Goal: Task Accomplishment & Management: Complete application form

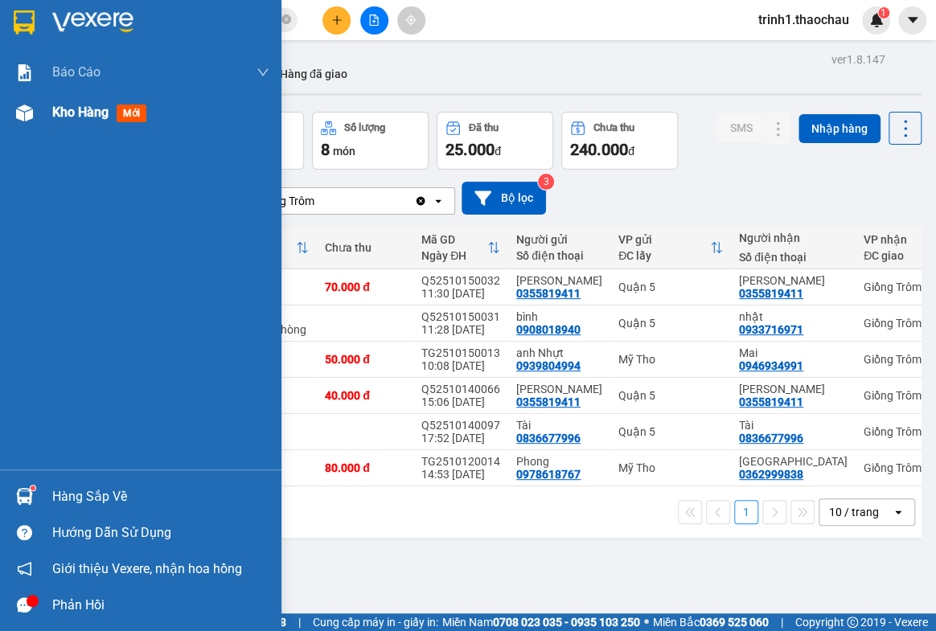
click at [52, 110] on span "Kho hàng" at bounding box center [80, 112] width 56 height 15
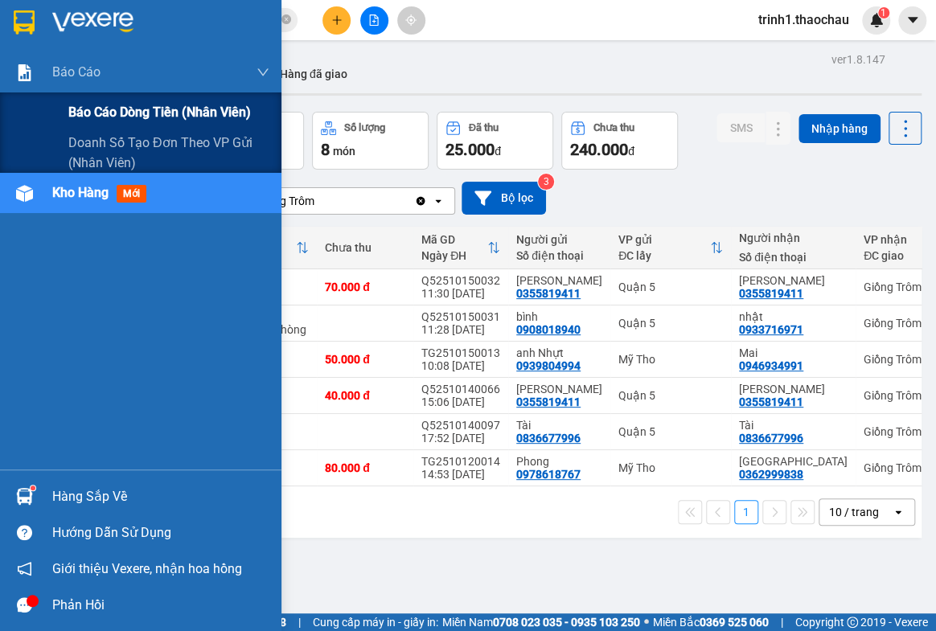
click at [145, 106] on span "Báo cáo dòng tiền (nhân viên)" at bounding box center [159, 112] width 183 height 20
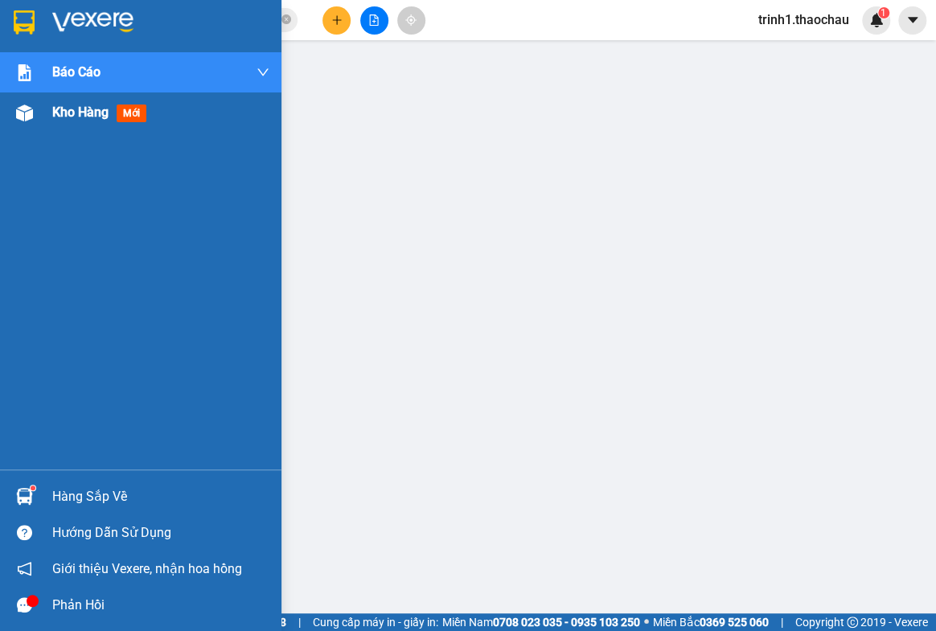
click at [55, 113] on span "Kho hàng" at bounding box center [80, 112] width 56 height 15
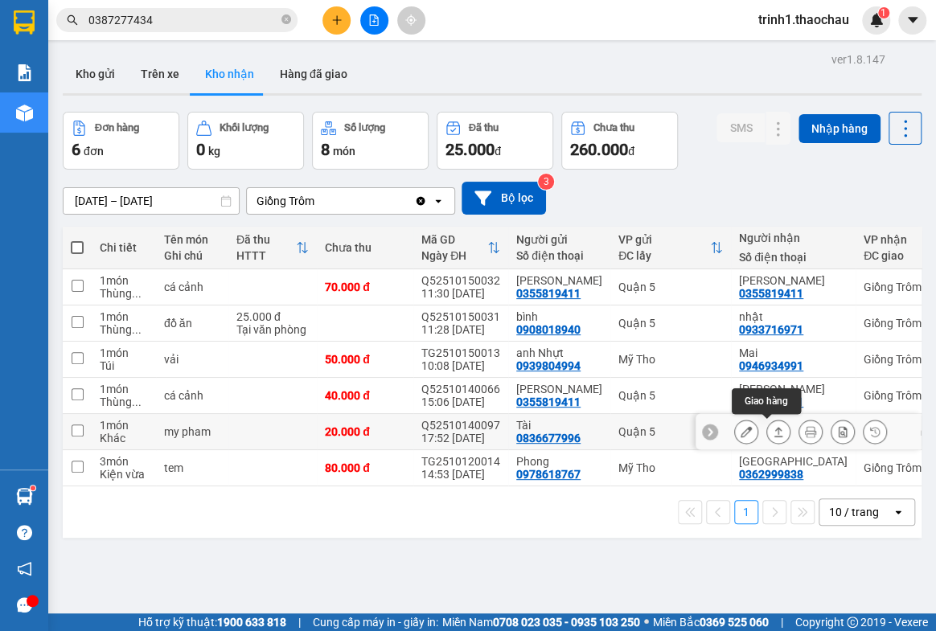
click at [773, 426] on icon at bounding box center [778, 431] width 11 height 11
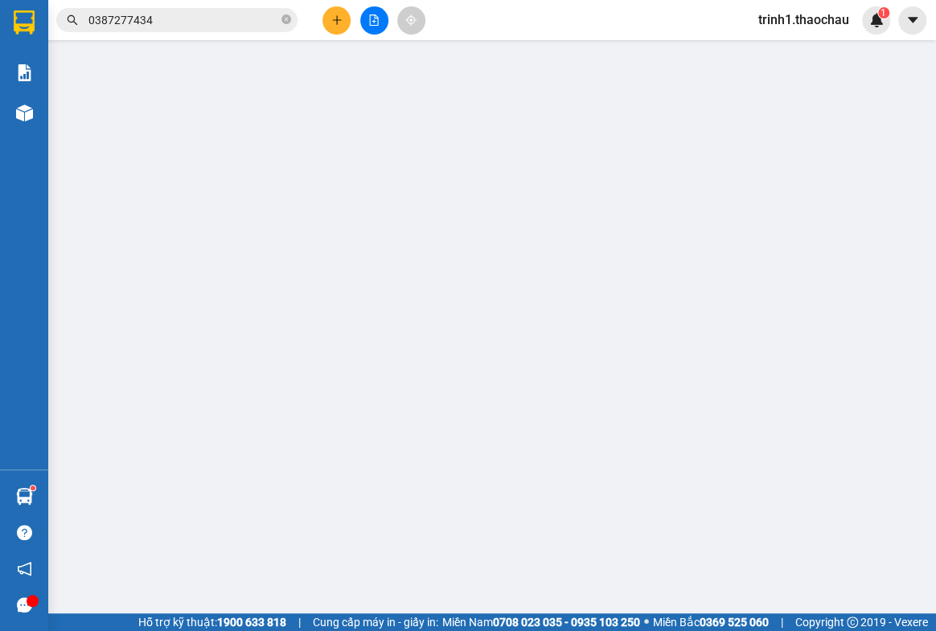
type input "0836677996"
type input "Tài"
type input "0836677996"
type input "Tài"
type input "20.000"
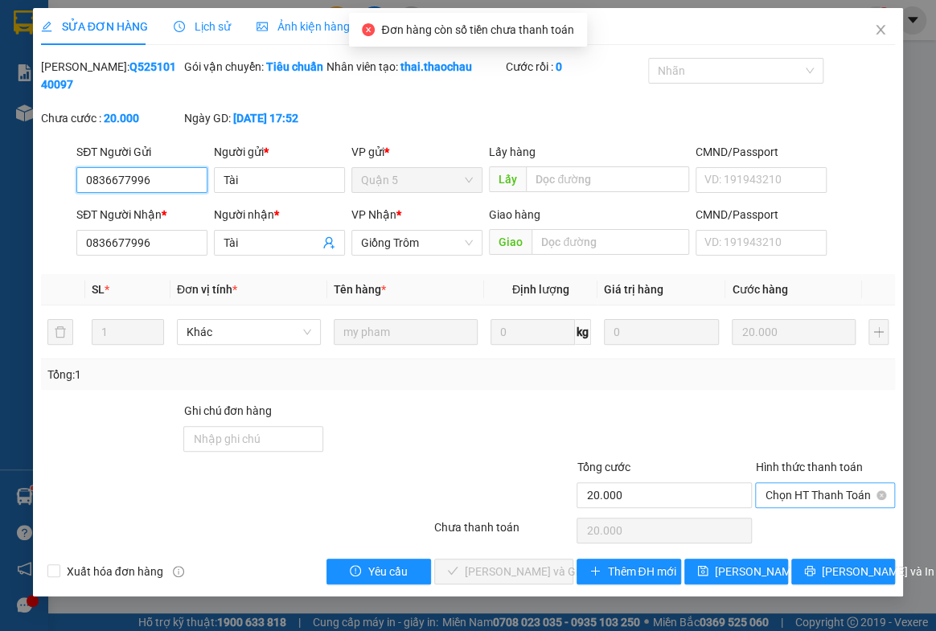
click at [789, 499] on span "Chọn HT Thanh Toán" at bounding box center [825, 495] width 121 height 24
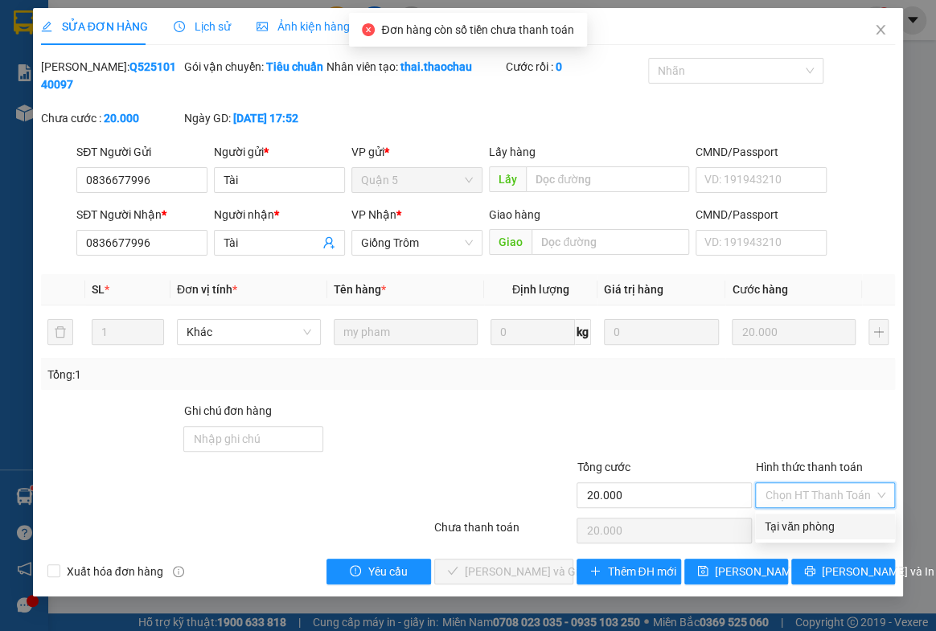
click at [795, 522] on div "Tại văn phòng" at bounding box center [825, 527] width 121 height 18
type input "0"
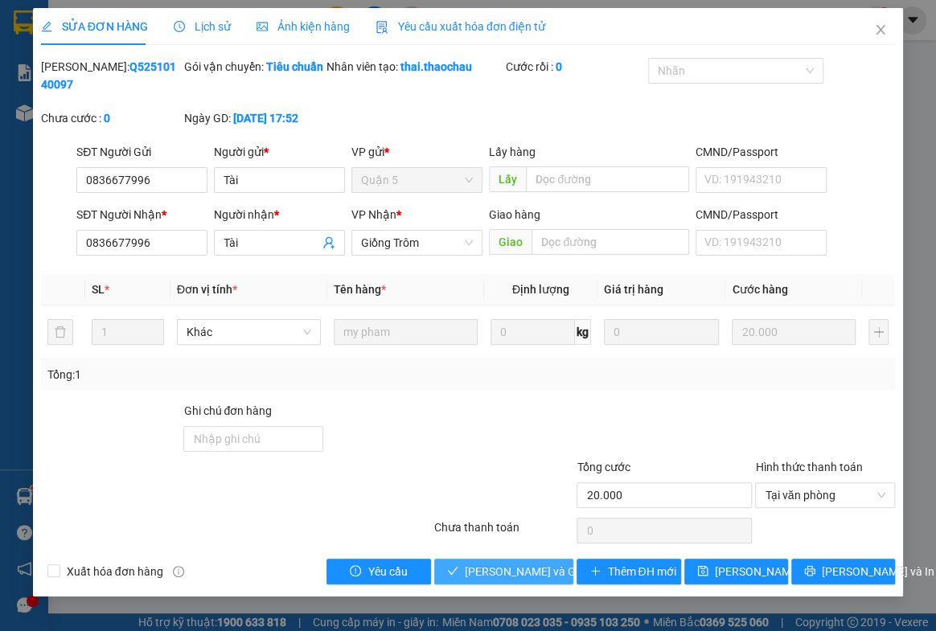
click at [504, 569] on span "[PERSON_NAME] và Giao hàng" at bounding box center [542, 572] width 154 height 18
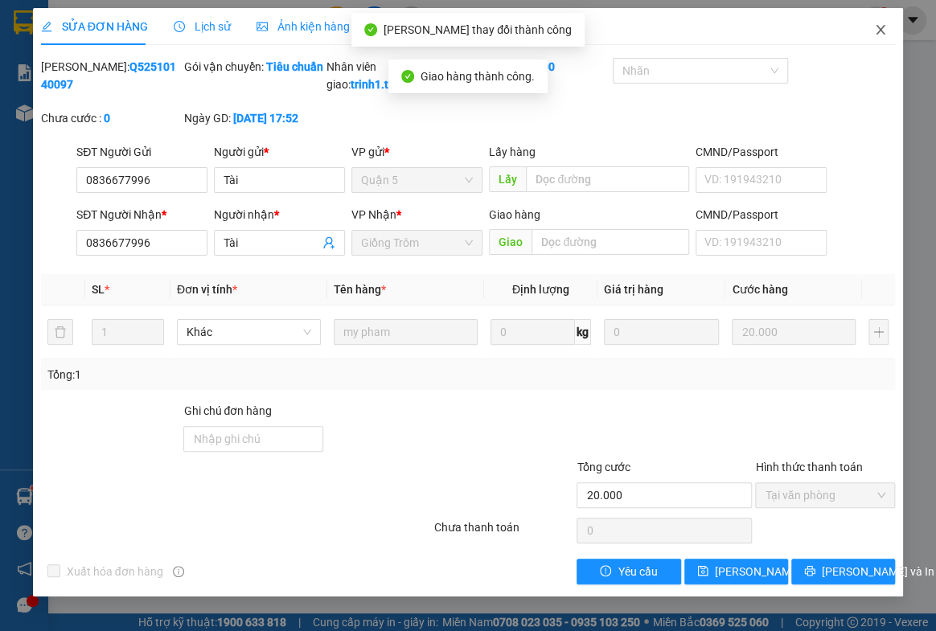
click at [876, 31] on icon "close" at bounding box center [880, 29] width 13 height 13
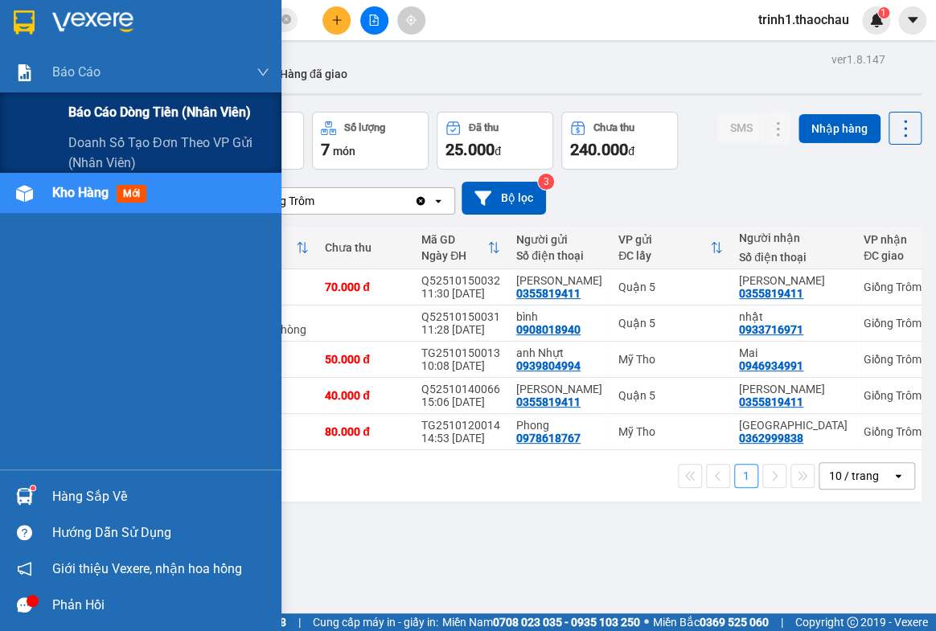
click at [104, 121] on span "Báo cáo dòng tiền (nhân viên)" at bounding box center [159, 112] width 183 height 20
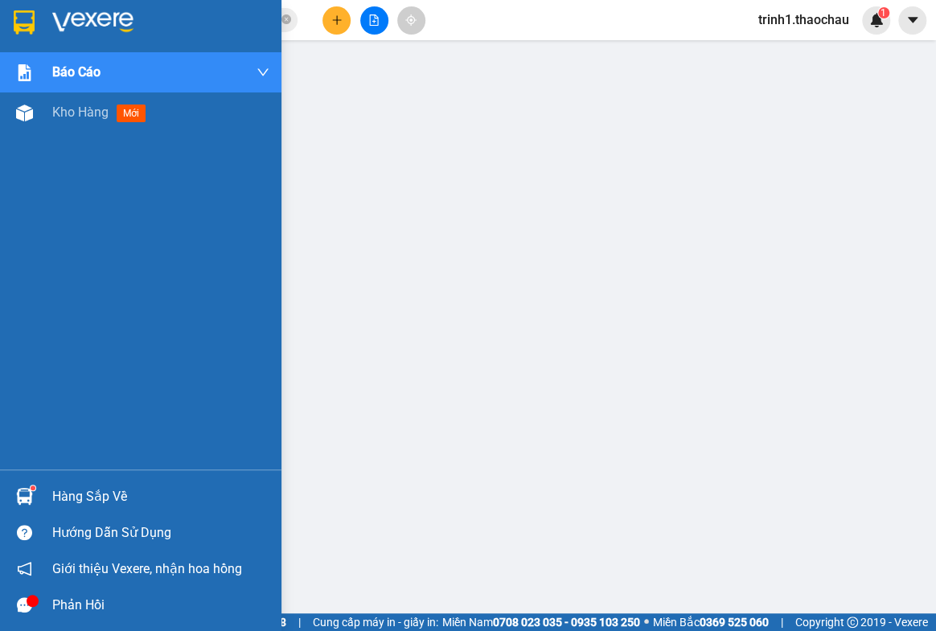
click at [102, 495] on div "Hàng sắp về" at bounding box center [160, 497] width 217 height 24
click at [88, 110] on span "Kho hàng" at bounding box center [80, 112] width 56 height 15
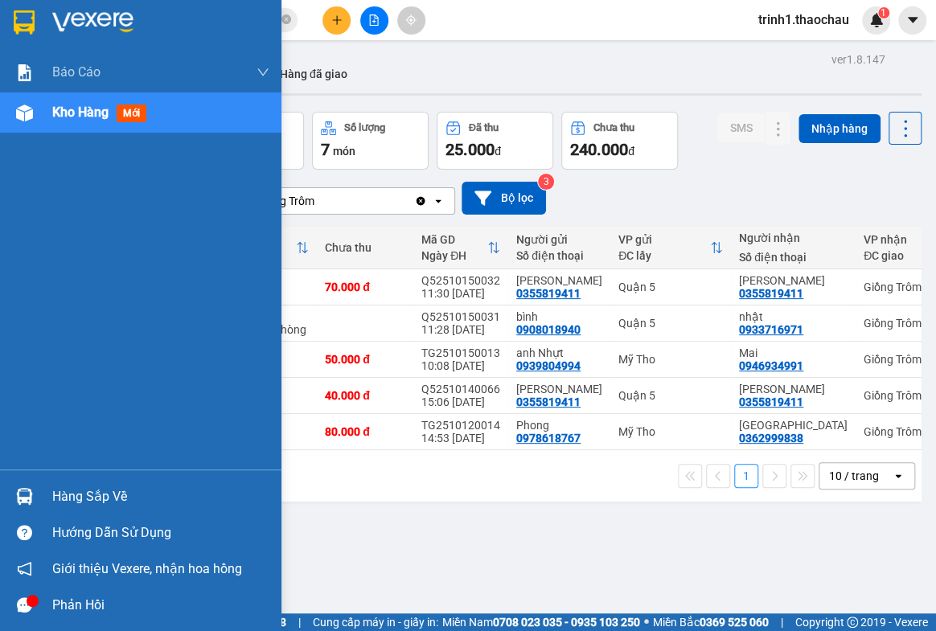
click at [87, 499] on div "Hàng sắp về" at bounding box center [160, 497] width 217 height 24
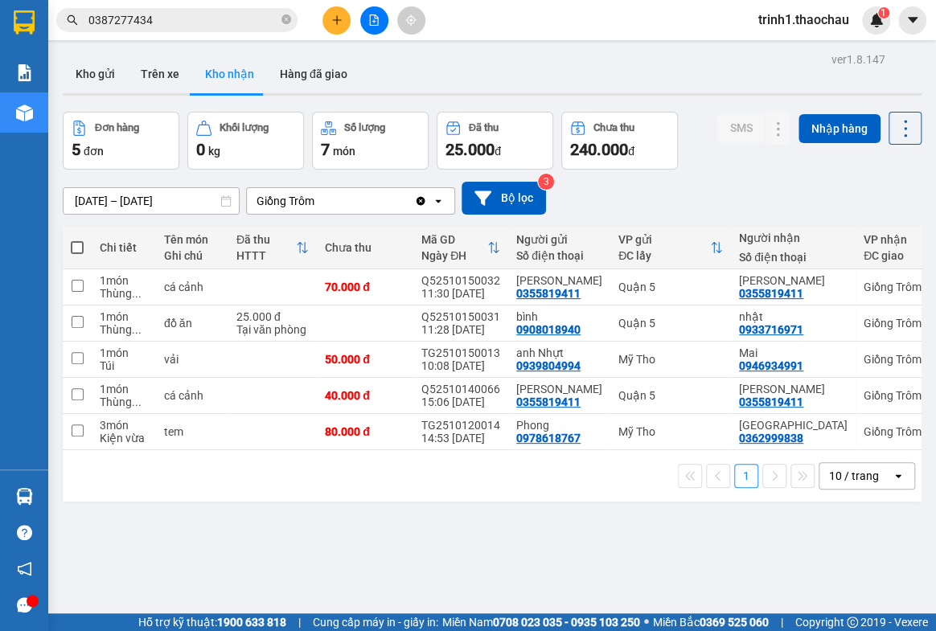
click at [777, 546] on section "Kết quả tìm kiếm ( 1 ) Bộ lọc Mã ĐH Trạng thái Món hàng Tổng cước Chưa cước Ngư…" at bounding box center [468, 315] width 936 height 631
click at [773, 361] on icon at bounding box center [778, 359] width 11 height 11
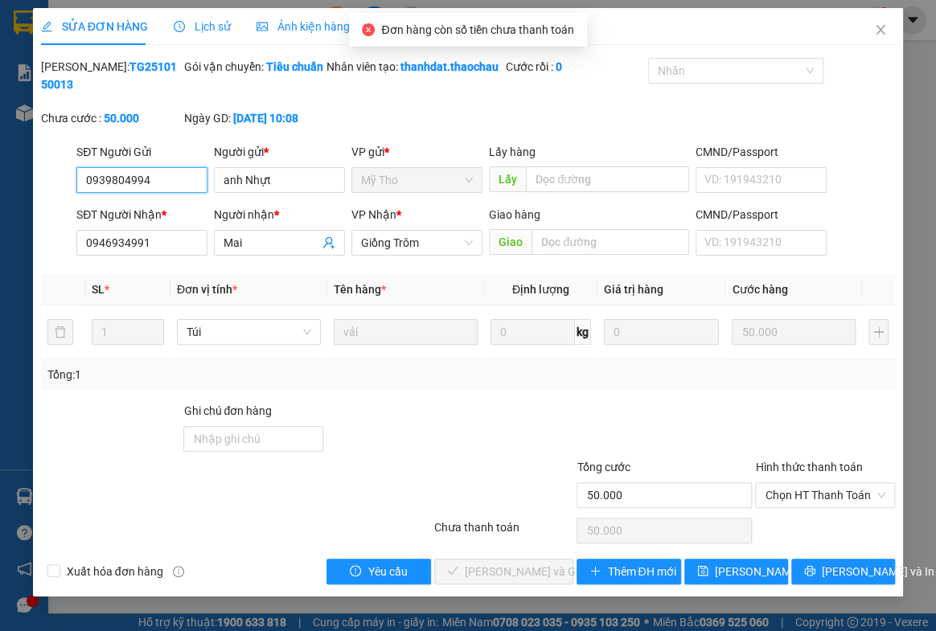
type input "0939804994"
type input "anh Nhựt"
type input "0946934991"
type input "Mai"
type input "50.000"
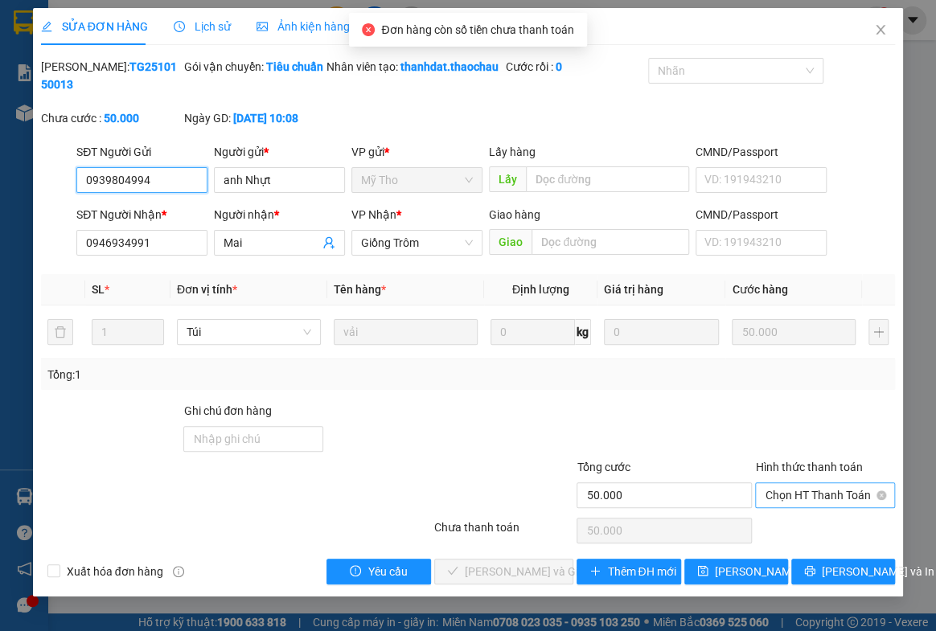
click at [779, 506] on span "Chọn HT Thanh Toán" at bounding box center [825, 495] width 121 height 24
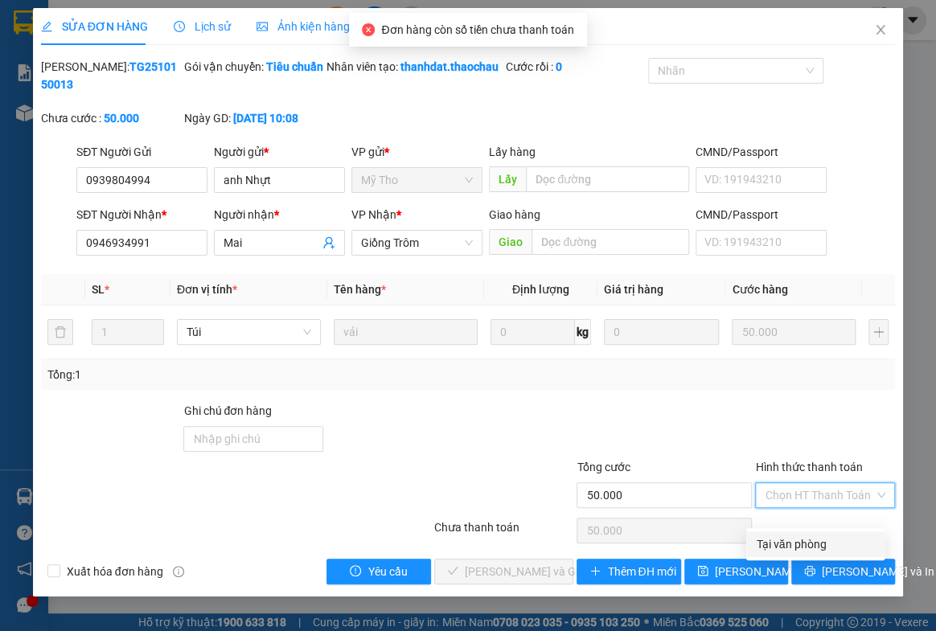
click at [774, 549] on div "Tại văn phòng" at bounding box center [815, 545] width 119 height 18
type input "0"
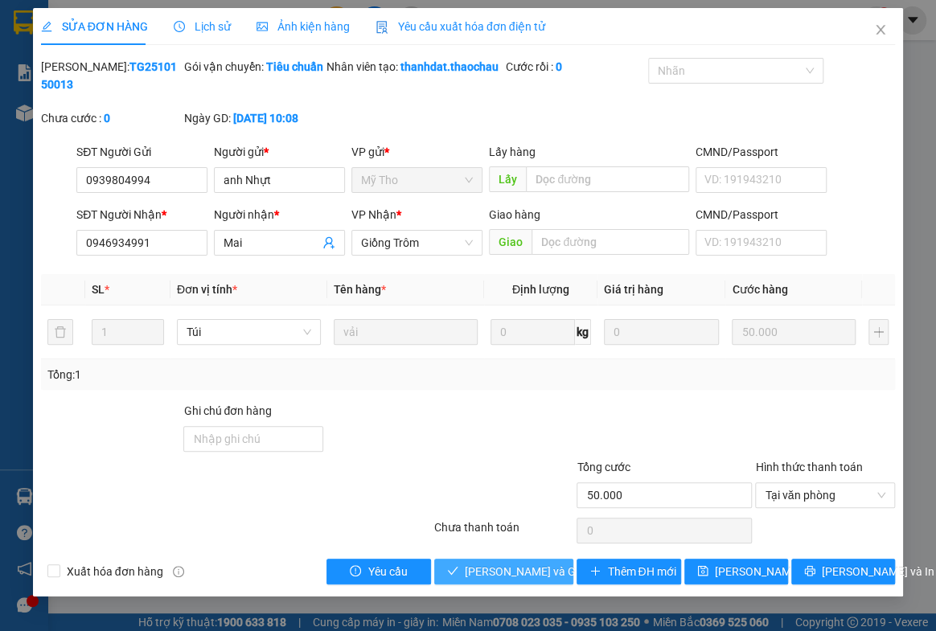
click at [503, 581] on span "[PERSON_NAME] và Giao hàng" at bounding box center [542, 572] width 154 height 18
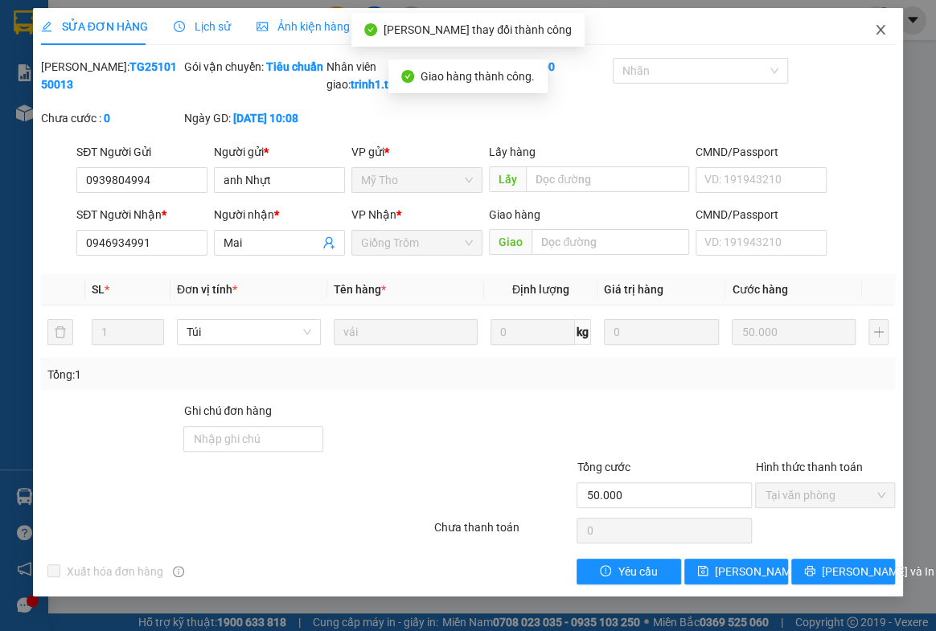
click at [874, 34] on icon "close" at bounding box center [880, 29] width 13 height 13
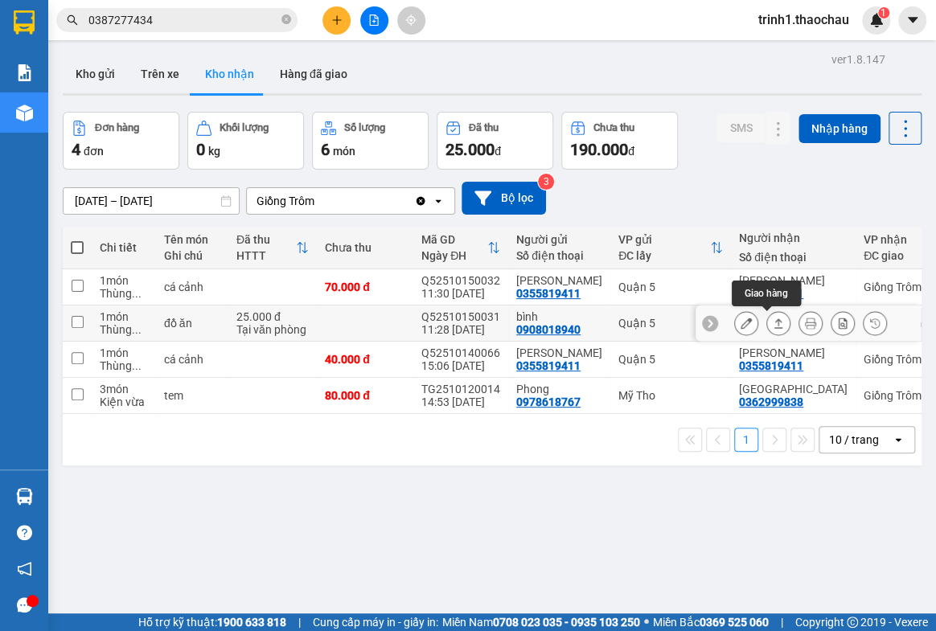
click at [777, 319] on button at bounding box center [778, 324] width 23 height 28
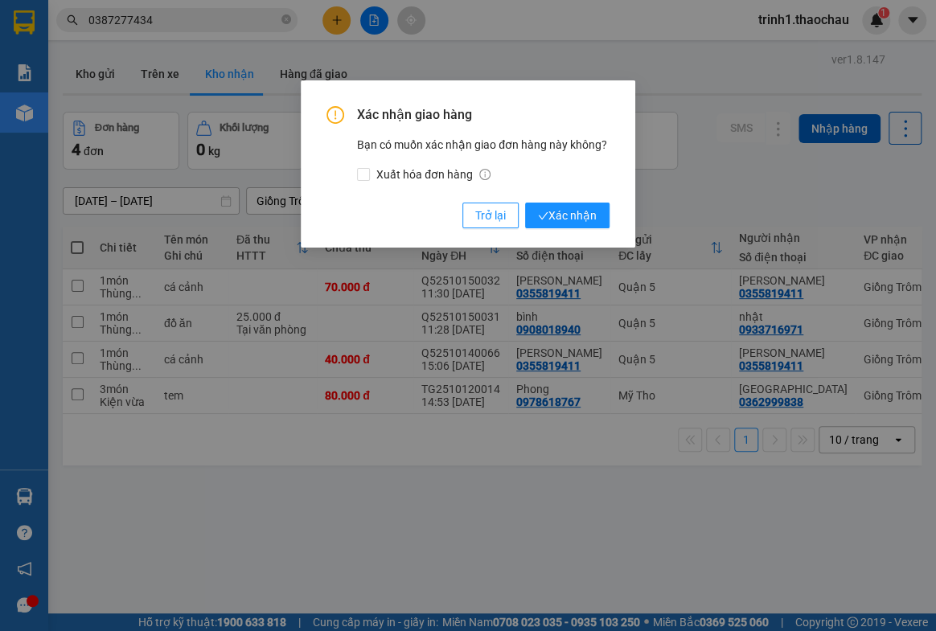
click at [489, 199] on div "Xác nhận giao hàng Bạn có muốn xác nhận giao đơn hàng này không? Xuất hóa đơn h…" at bounding box center [468, 167] width 283 height 122
click at [492, 209] on span "Trở lại" at bounding box center [490, 216] width 31 height 18
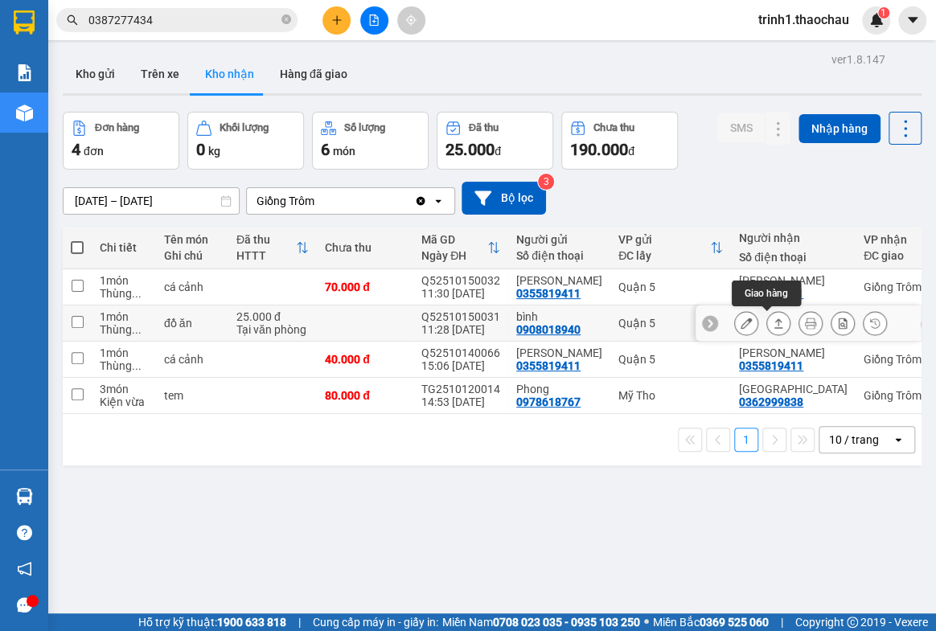
click at [773, 323] on icon at bounding box center [778, 323] width 11 height 11
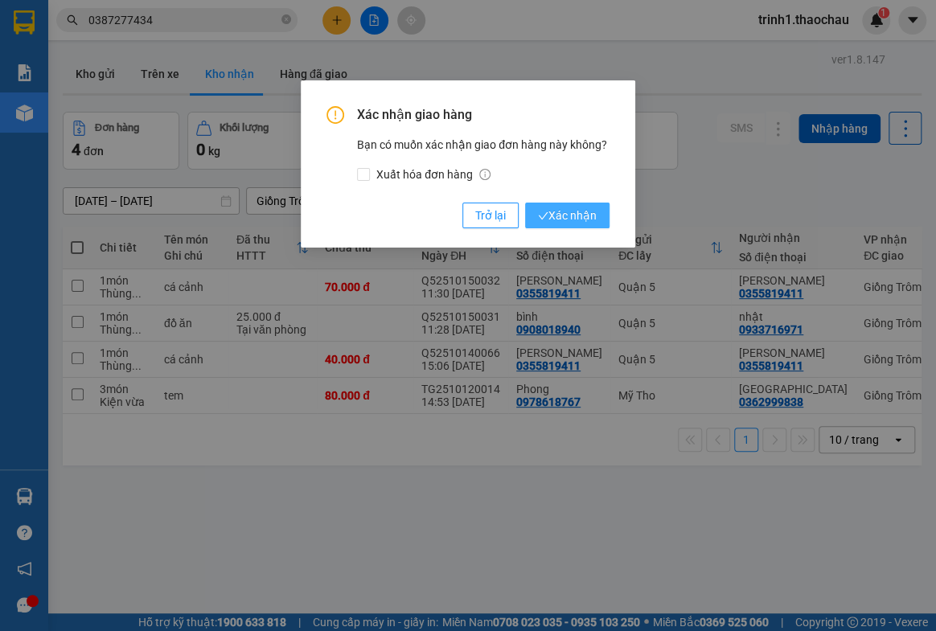
click at [569, 210] on span "Xác nhận" at bounding box center [567, 216] width 59 height 18
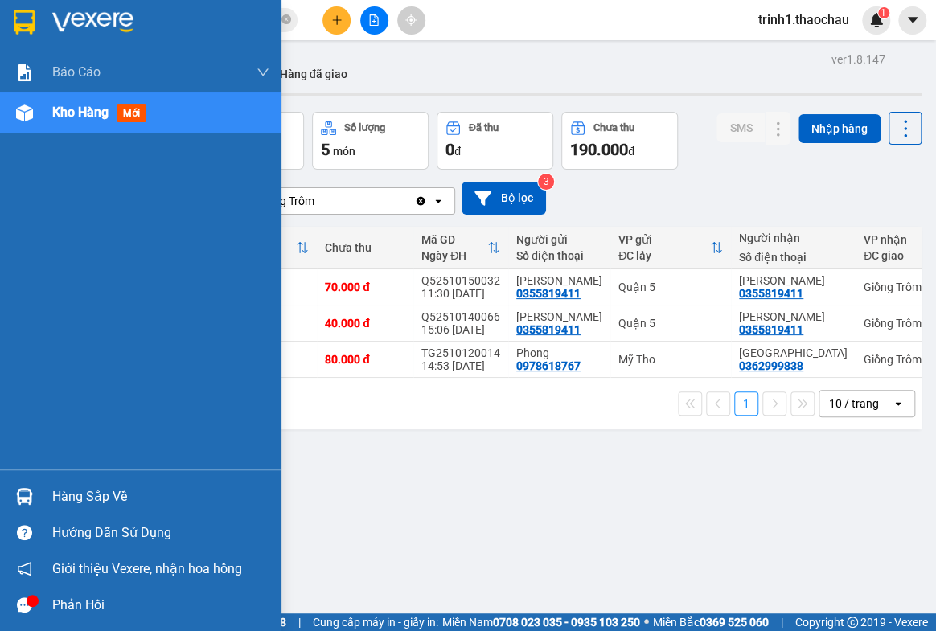
click at [60, 498] on div "Hàng sắp về" at bounding box center [160, 497] width 217 height 24
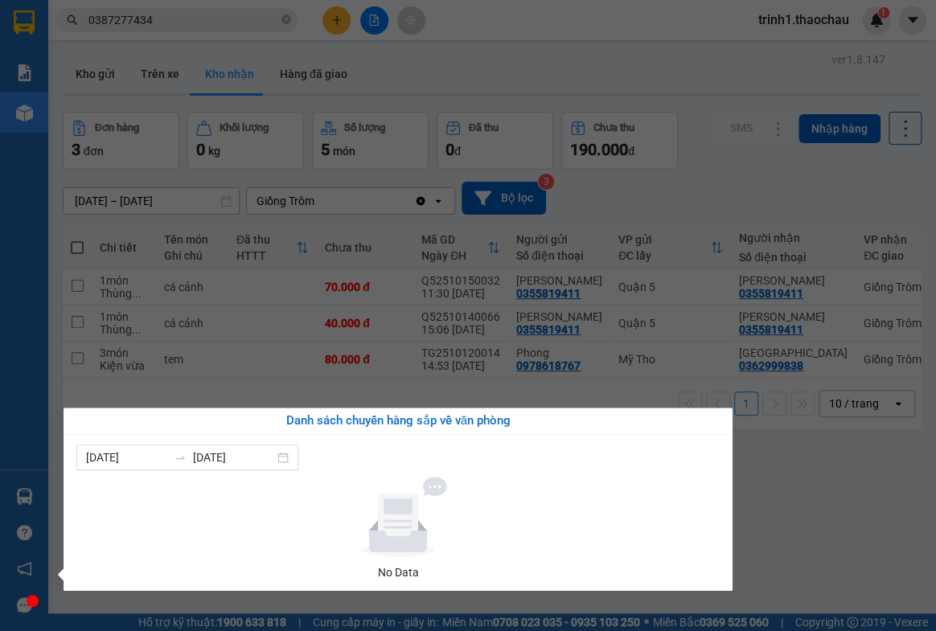
click at [798, 524] on section "Kết quả tìm kiếm ( 1 ) Bộ lọc Mã ĐH Trạng thái Món hàng Tổng cước Chưa cước Ngư…" at bounding box center [468, 315] width 936 height 631
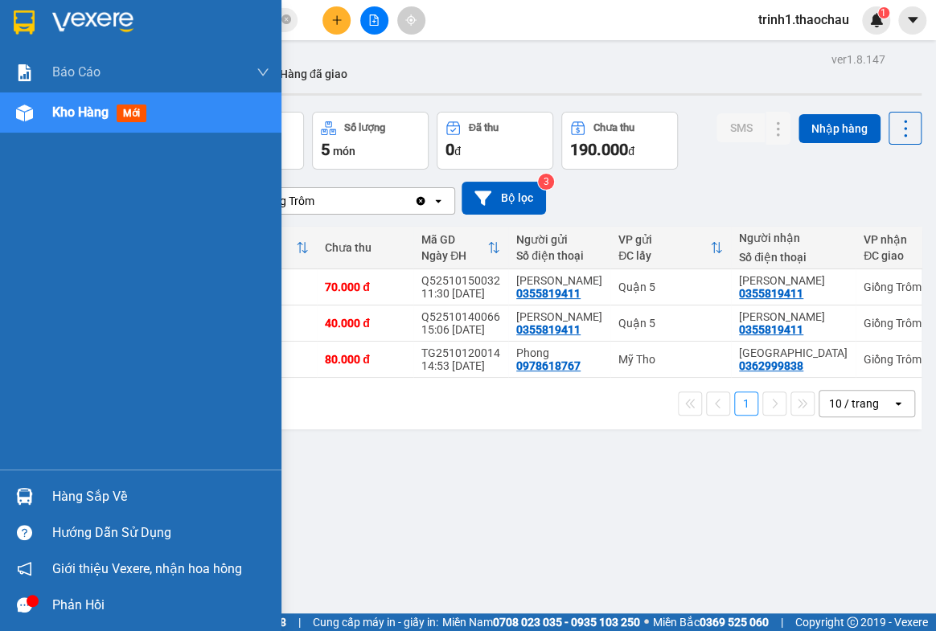
click at [88, 504] on div "Hàng sắp về" at bounding box center [160, 497] width 217 height 24
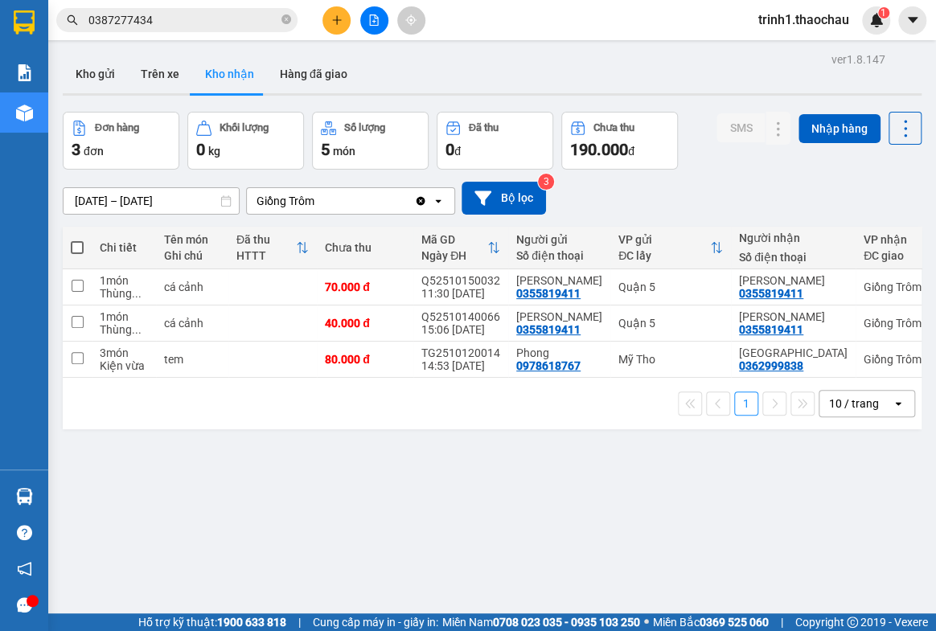
click at [860, 503] on section "Kết quả tìm kiếm ( 1 ) Bộ lọc Mã ĐH Trạng thái Món hàng Tổng cước Chưa cước Ngư…" at bounding box center [468, 315] width 936 height 631
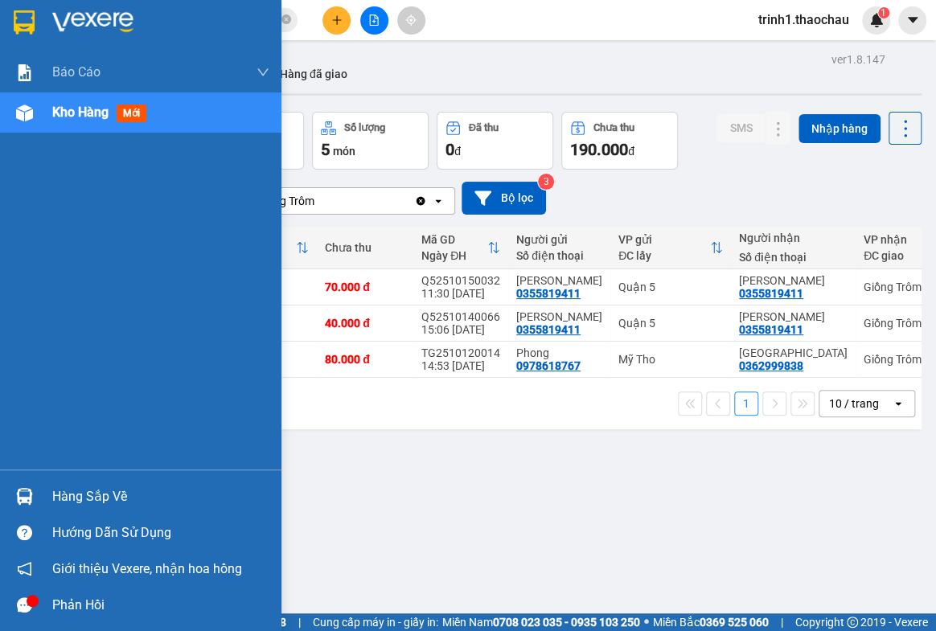
click at [75, 487] on div "Hàng sắp về" at bounding box center [160, 497] width 217 height 24
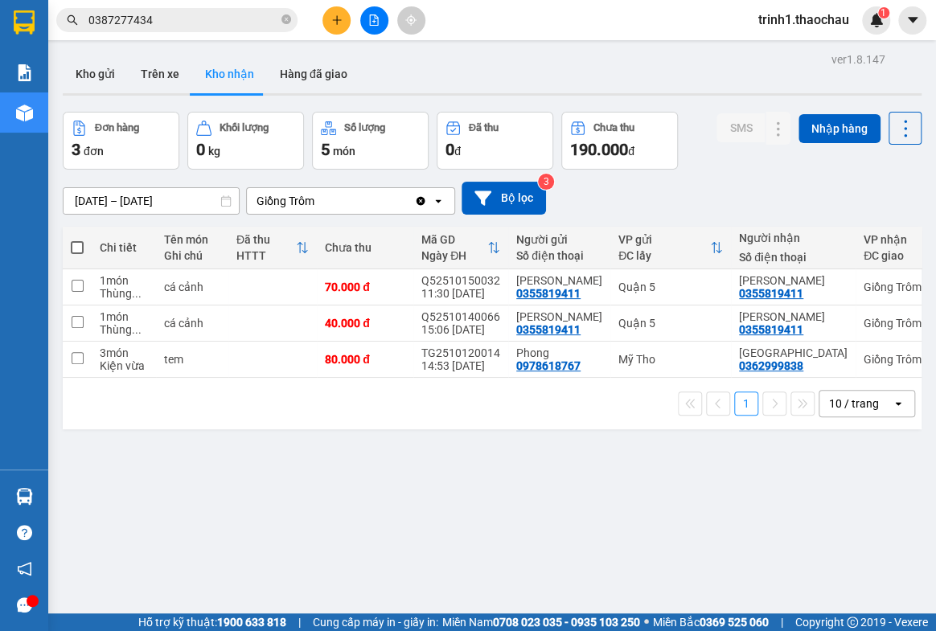
click at [784, 482] on section "Kết quả tìm kiếm ( 1 ) Bộ lọc Mã ĐH Trạng thái Món hàng Tổng cước Chưa cước Ngư…" at bounding box center [468, 315] width 936 height 631
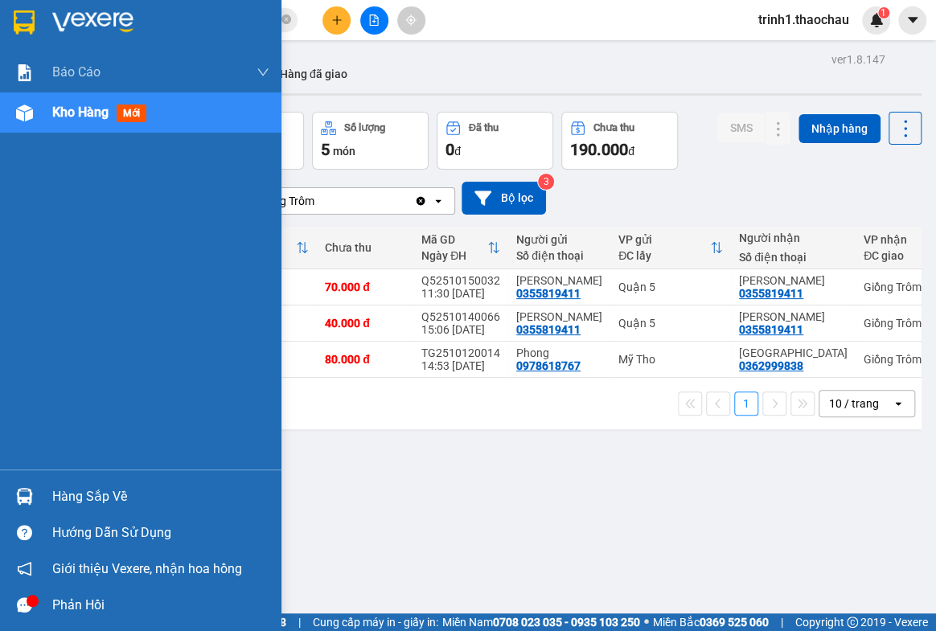
click at [121, 499] on div "Hàng sắp về" at bounding box center [160, 497] width 217 height 24
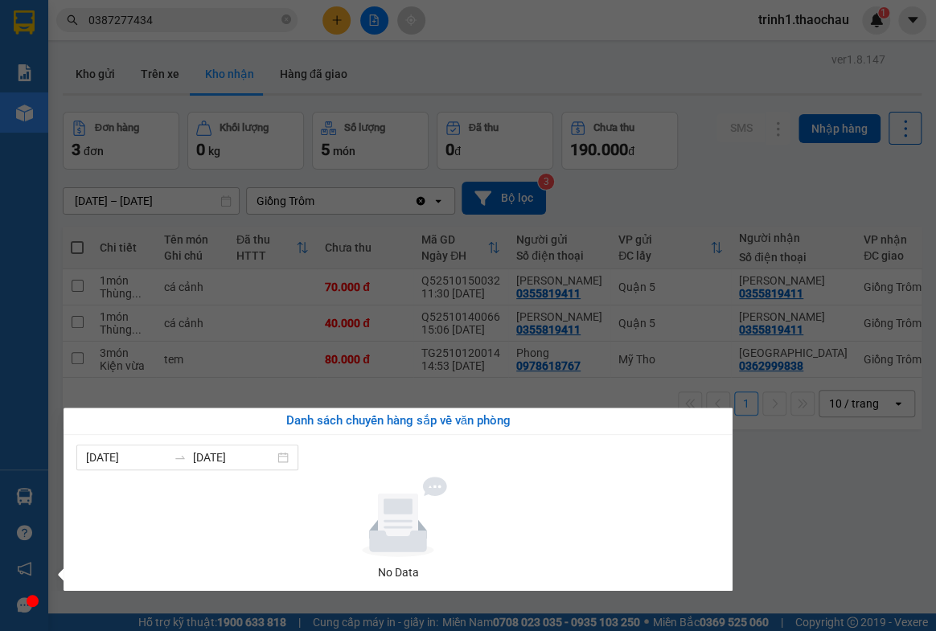
click at [862, 471] on section "Kết quả tìm kiếm ( 1 ) Bộ lọc Mã ĐH Trạng thái Món hàng Tổng cước Chưa cước Ngư…" at bounding box center [468, 315] width 936 height 631
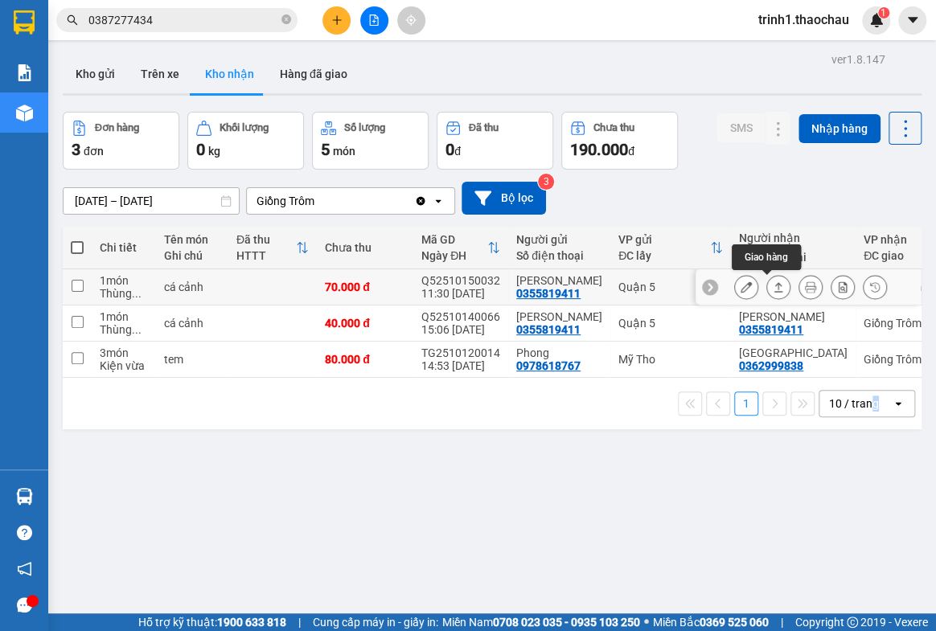
click at [775, 284] on icon at bounding box center [779, 287] width 9 height 10
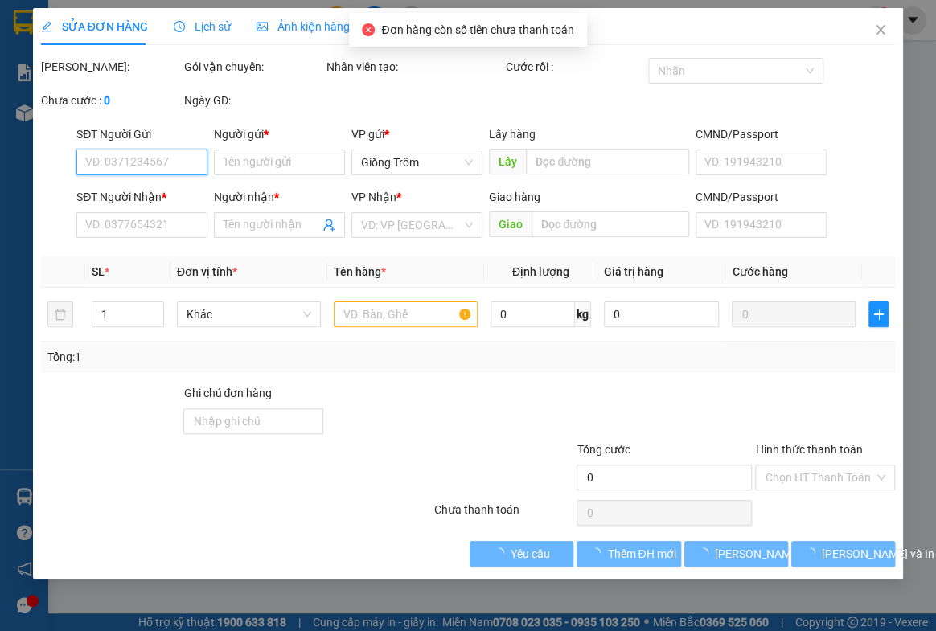
type input "0355819411"
type input "[PERSON_NAME]"
type input "0355819411"
type input "[PERSON_NAME]"
type input "70.000"
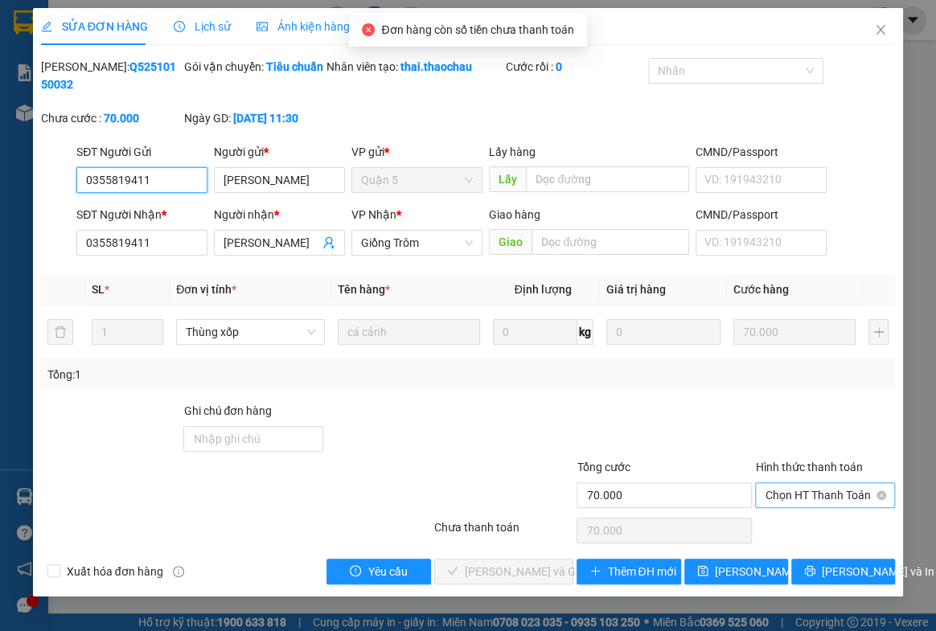
click at [787, 491] on span "Chọn HT Thanh Toán" at bounding box center [825, 495] width 121 height 24
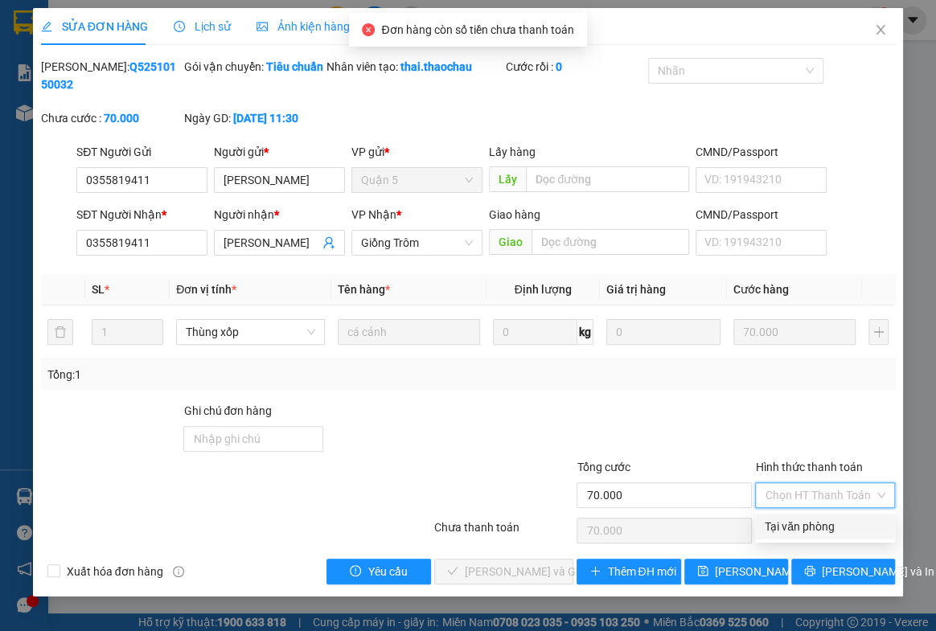
click at [792, 518] on div "Tại văn phòng" at bounding box center [825, 527] width 121 height 18
type input "0"
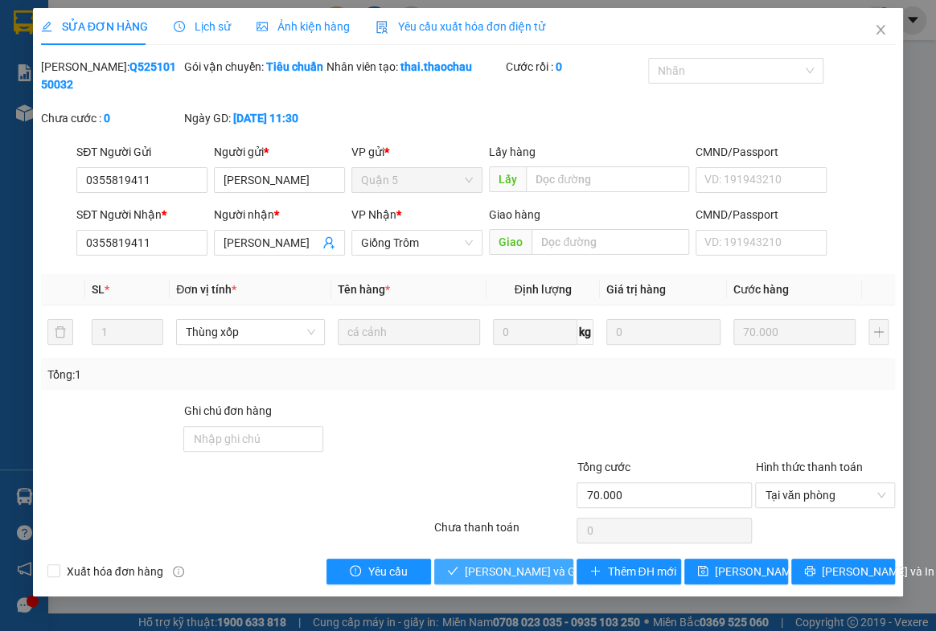
click at [508, 568] on span "[PERSON_NAME] và Giao hàng" at bounding box center [542, 572] width 154 height 18
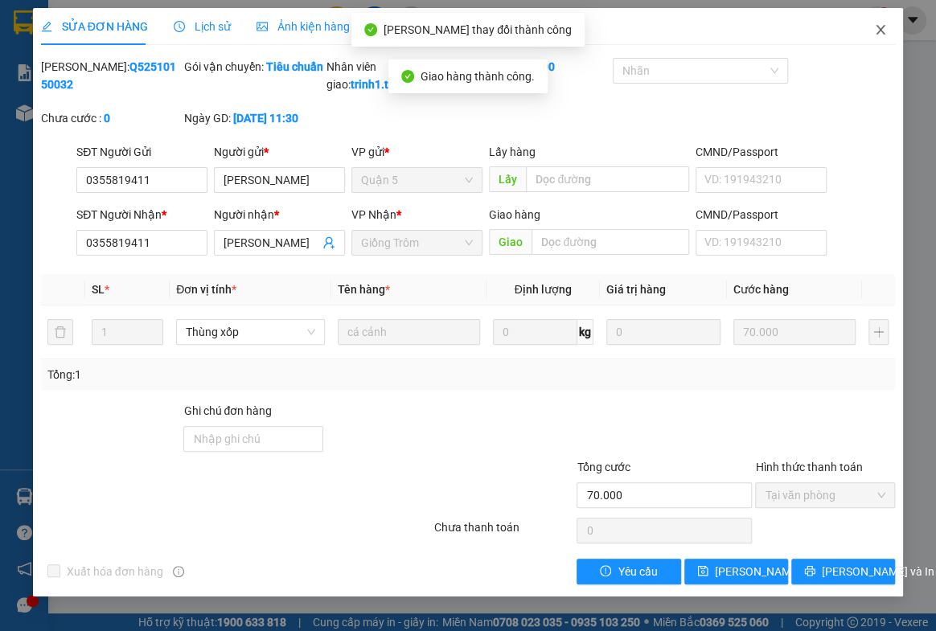
click at [875, 31] on icon "close" at bounding box center [880, 29] width 13 height 13
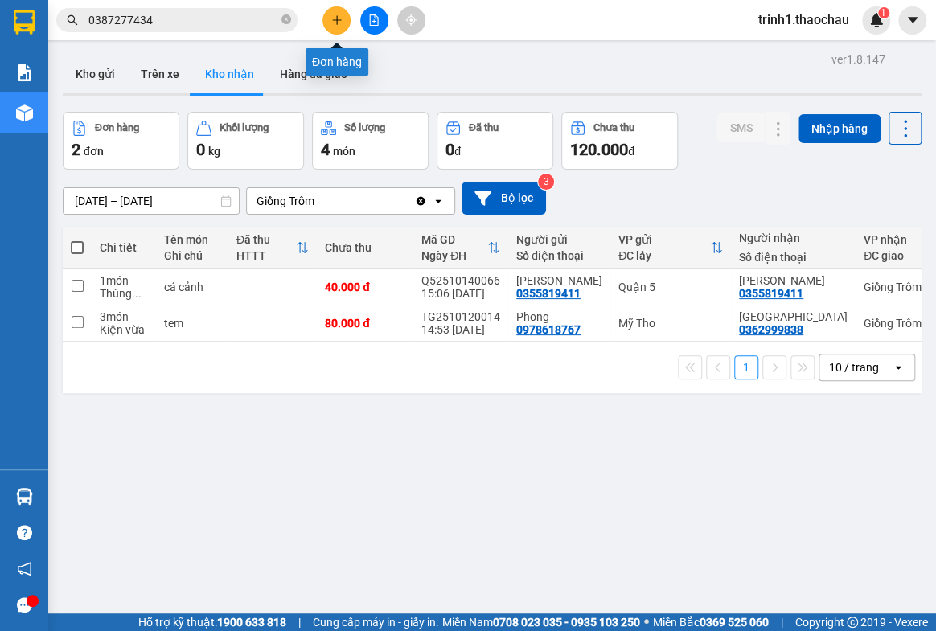
click at [338, 14] on icon "plus" at bounding box center [336, 19] width 11 height 11
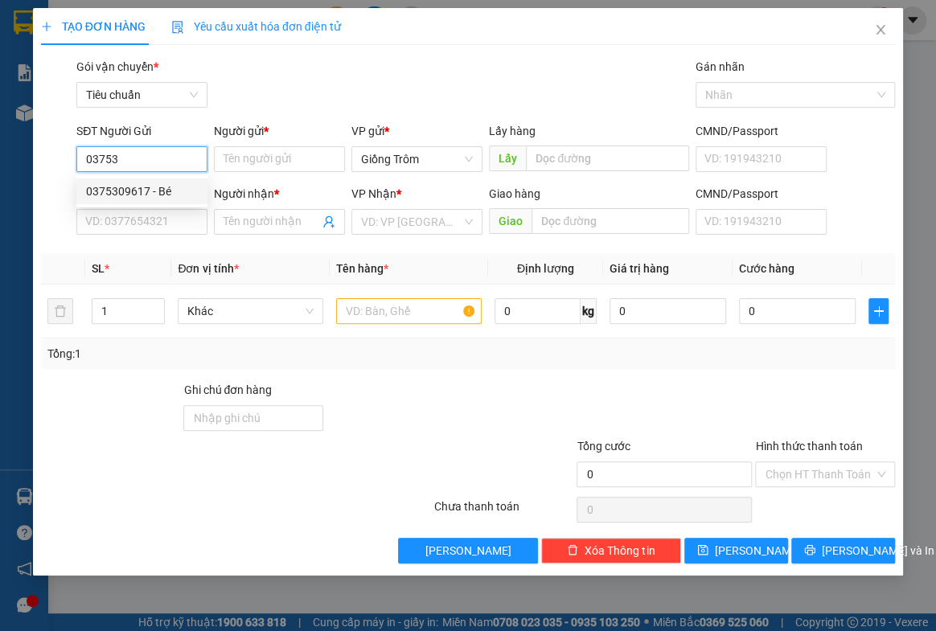
click at [133, 184] on div "0375309617 - Bé" at bounding box center [142, 192] width 112 height 18
type input "0375309617"
type input "Bé"
type input "0375309617"
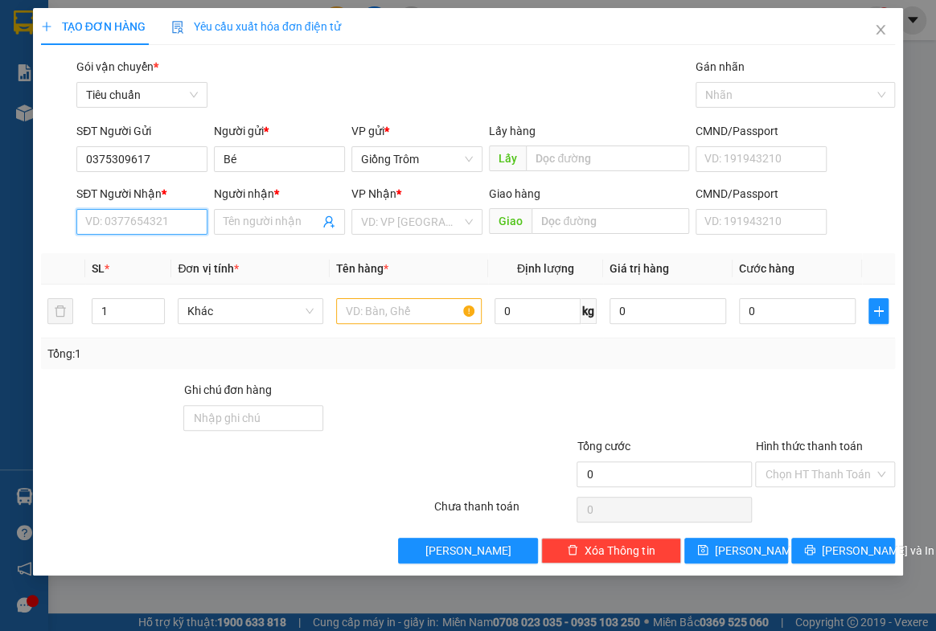
click at [133, 225] on input "SĐT Người Nhận *" at bounding box center [141, 222] width 131 height 26
click at [154, 253] on div "0394106443 - Hoàng" at bounding box center [142, 254] width 112 height 18
type input "0394106443"
type input "Hoàng"
click at [203, 306] on span "Khác" at bounding box center [250, 311] width 126 height 24
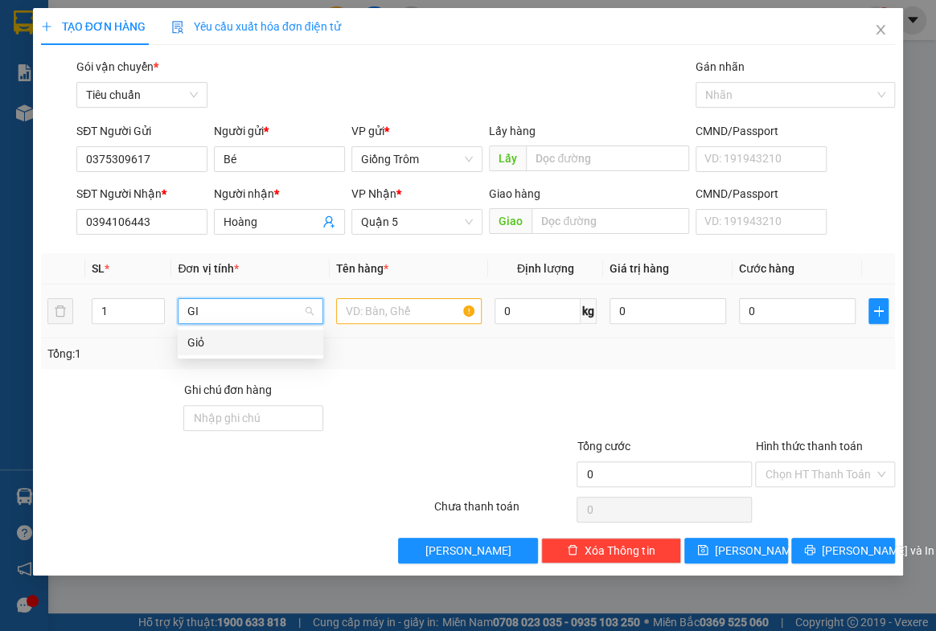
type input "GIO"
click at [203, 337] on div "Giỏ" at bounding box center [250, 343] width 126 height 18
click at [399, 306] on input "text" at bounding box center [409, 311] width 146 height 26
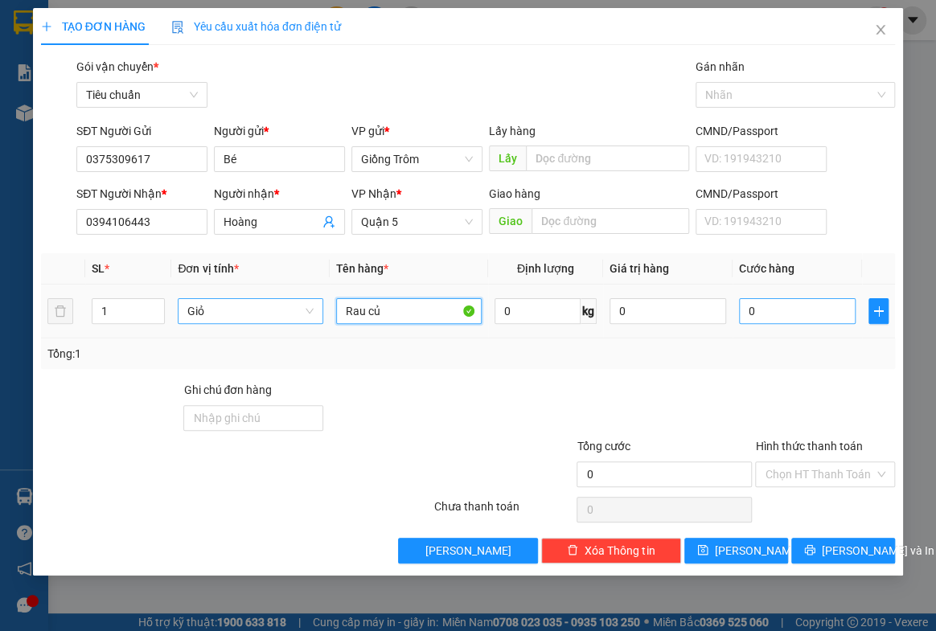
type input "Rau củ"
click at [775, 319] on input "0" at bounding box center [797, 311] width 117 height 26
type input "6"
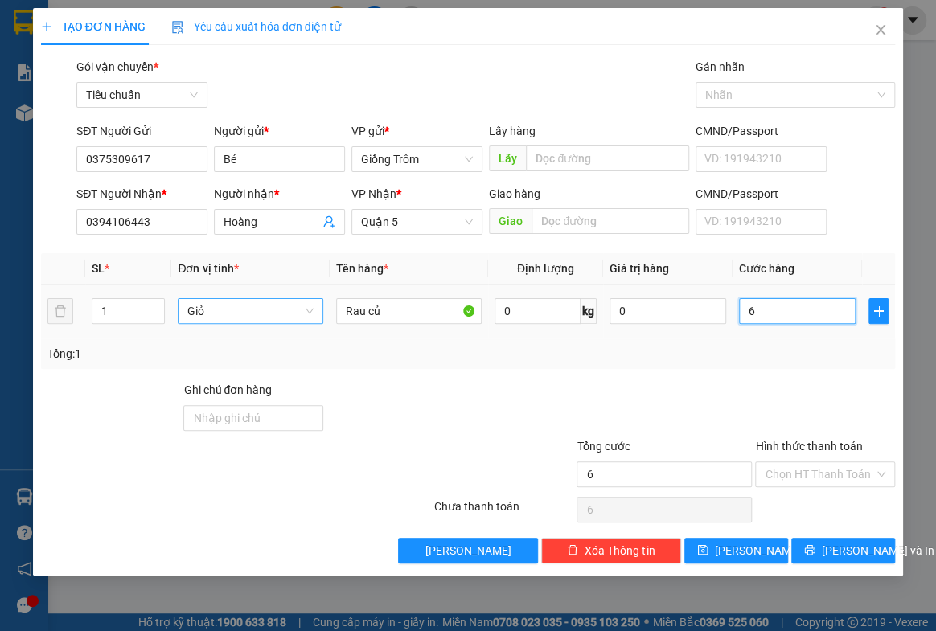
type input "60"
type input "60.000"
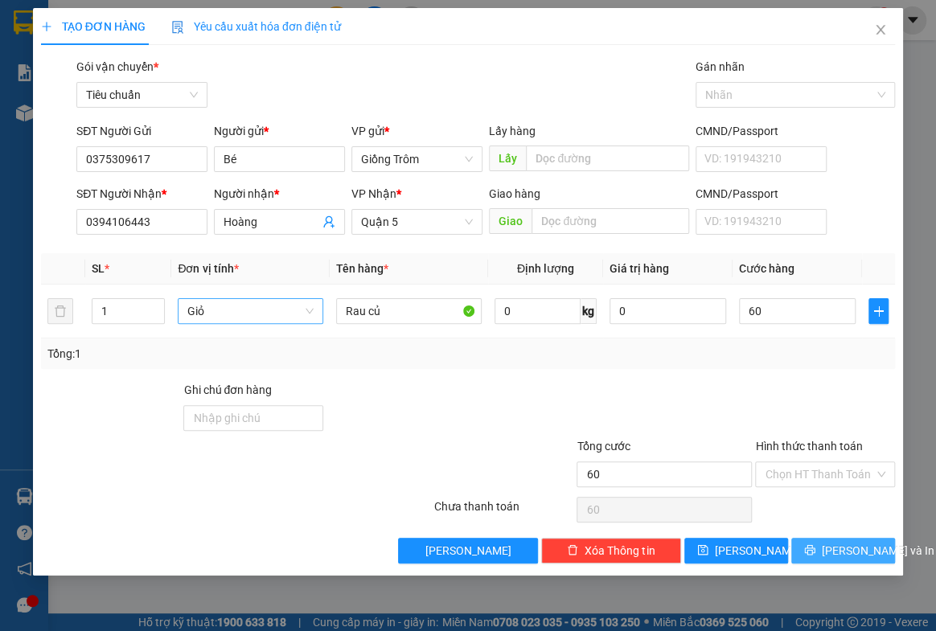
type input "60.000"
click at [858, 552] on span "[PERSON_NAME] và In" at bounding box center [878, 551] width 113 height 18
